Goal: Transaction & Acquisition: Obtain resource

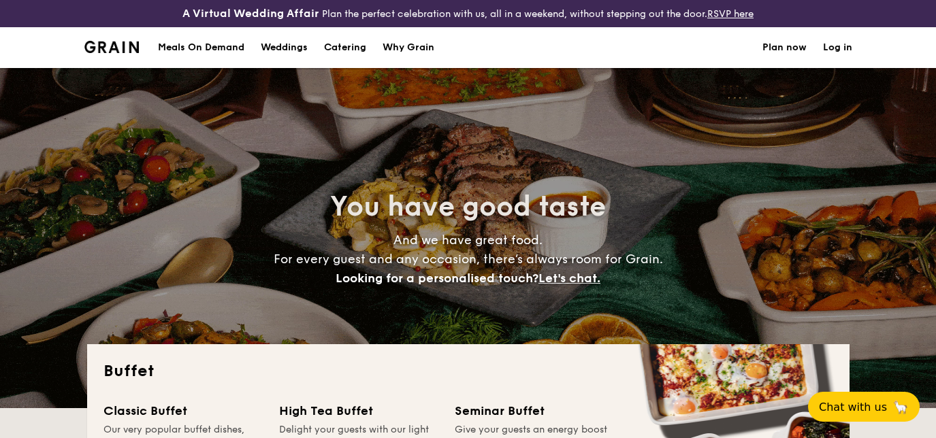
select select
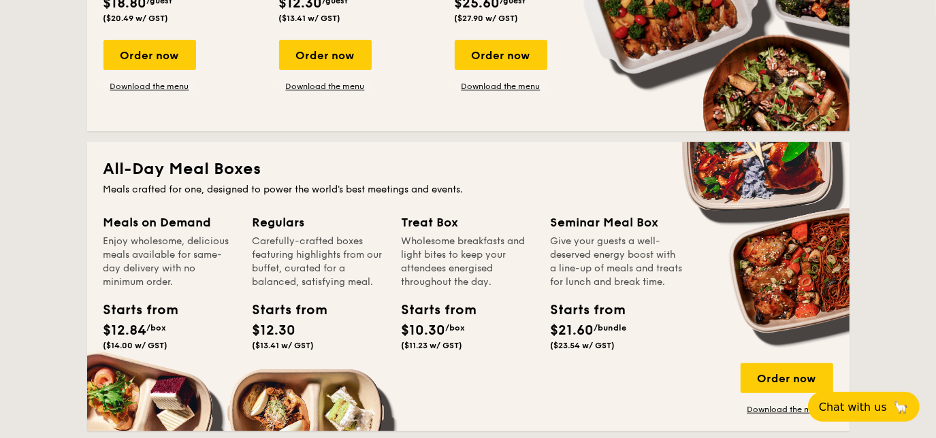
scroll to position [371, 0]
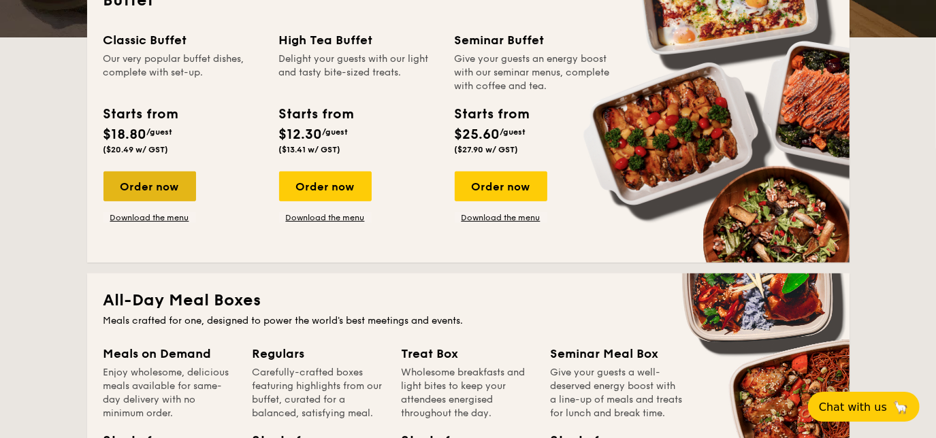
click at [154, 188] on div "Order now" at bounding box center [149, 186] width 93 height 30
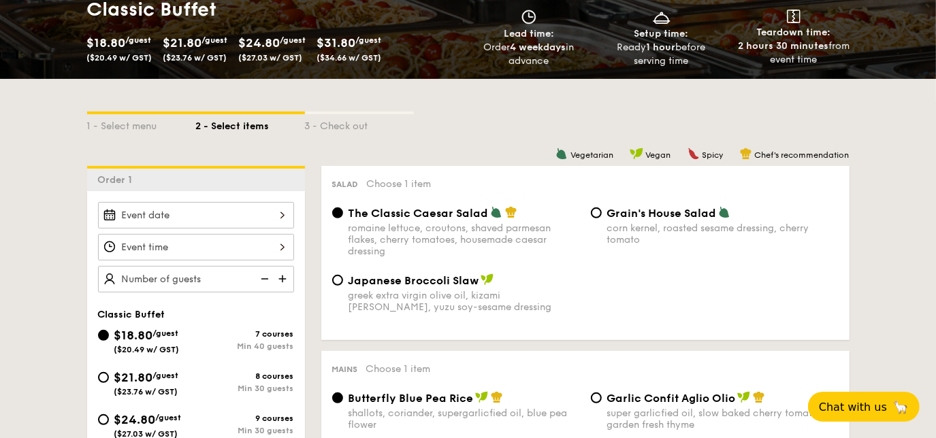
scroll to position [247, 0]
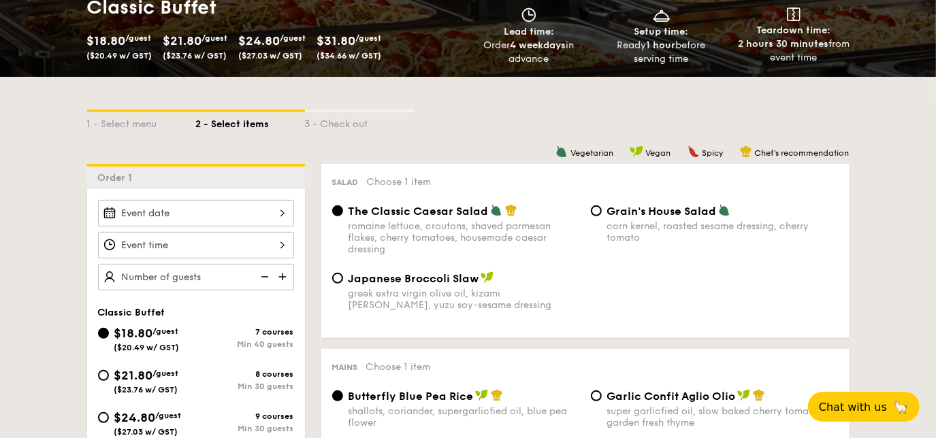
scroll to position [398, 0]
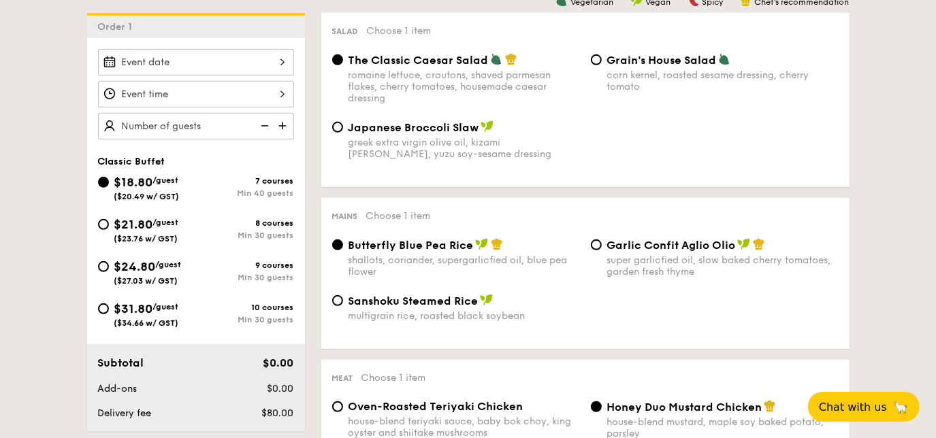
select select
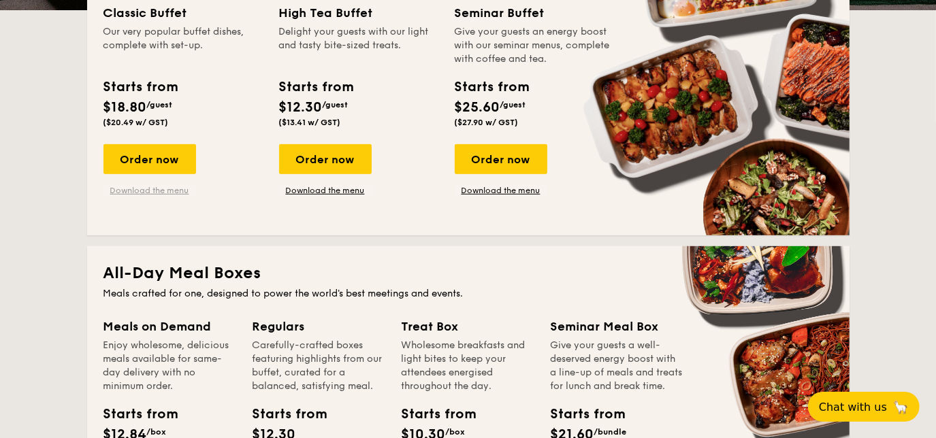
click at [164, 186] on link "Download the menu" at bounding box center [149, 190] width 93 height 11
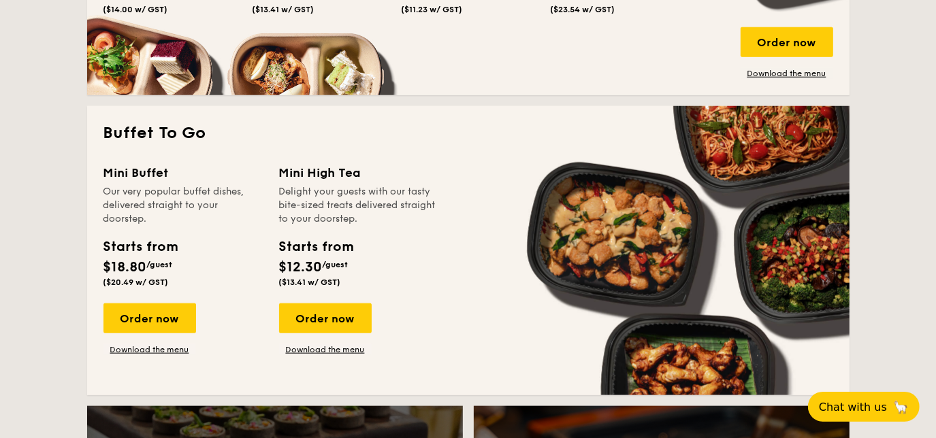
scroll to position [893, 0]
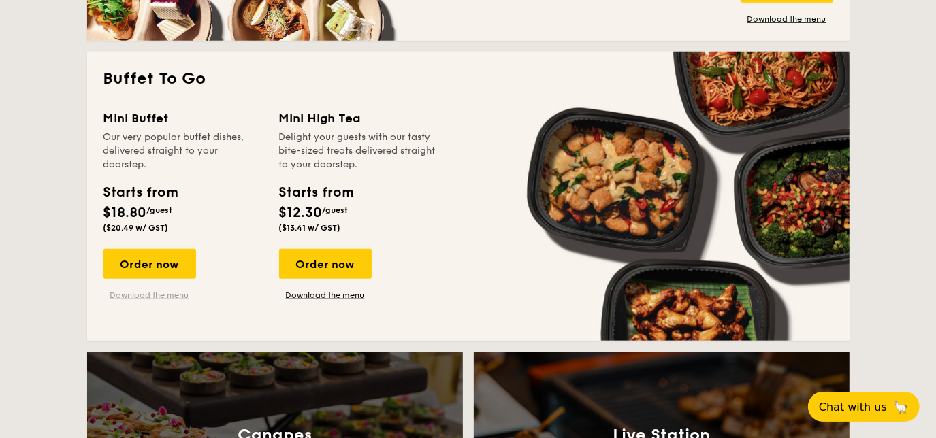
click at [170, 293] on link "Download the menu" at bounding box center [149, 295] width 93 height 11
